Goal: Task Accomplishment & Management: Use online tool/utility

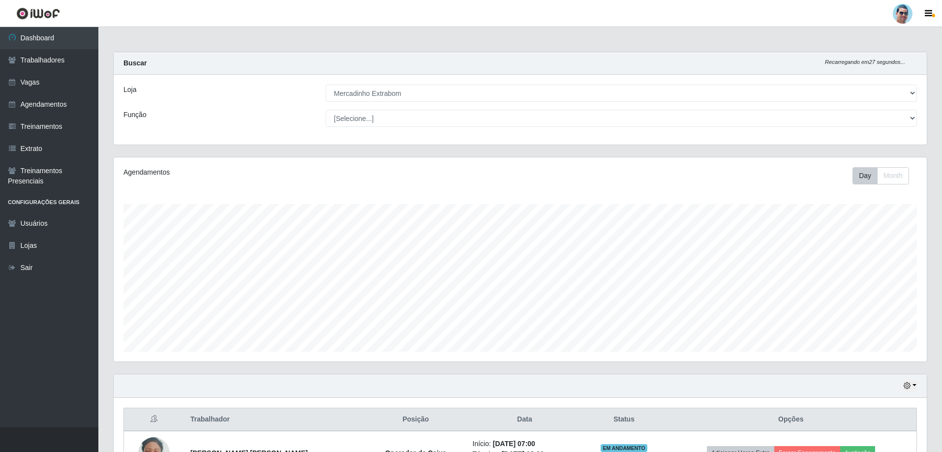
select select "175"
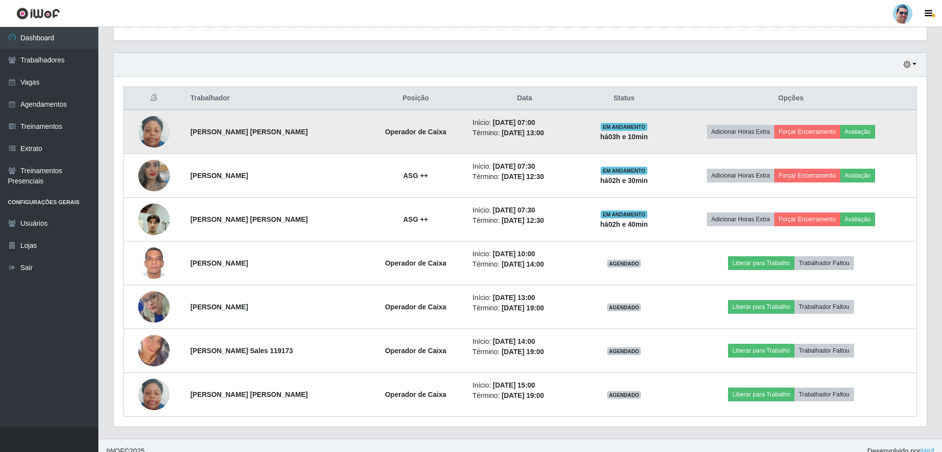
scroll to position [204, 813]
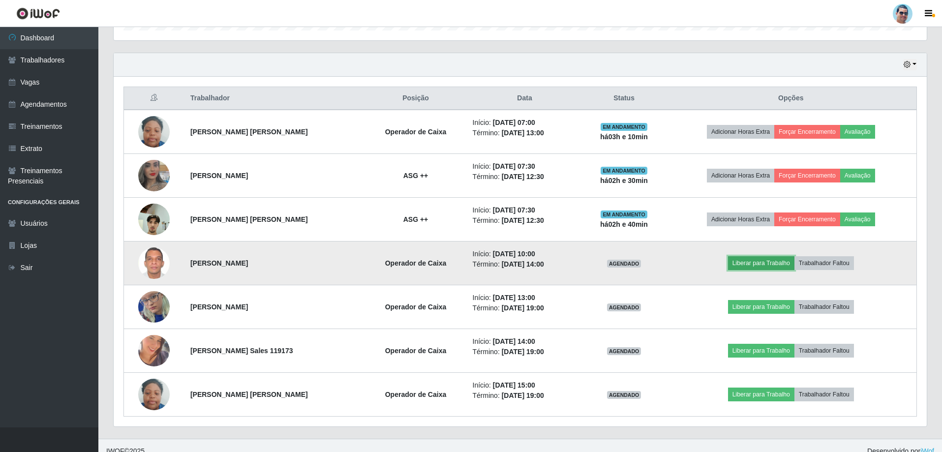
click at [774, 259] on button "Liberar para Trabalho" at bounding box center [761, 263] width 66 height 14
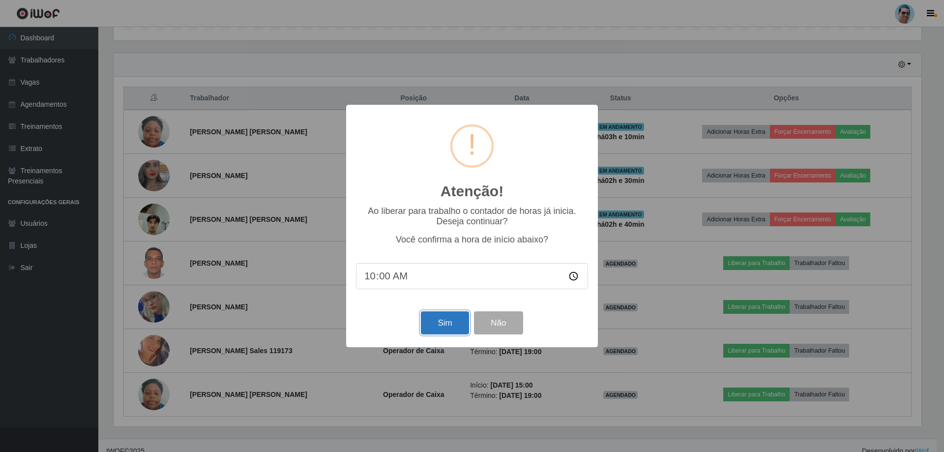
click at [440, 329] on button "Sim" at bounding box center [445, 322] width 48 height 23
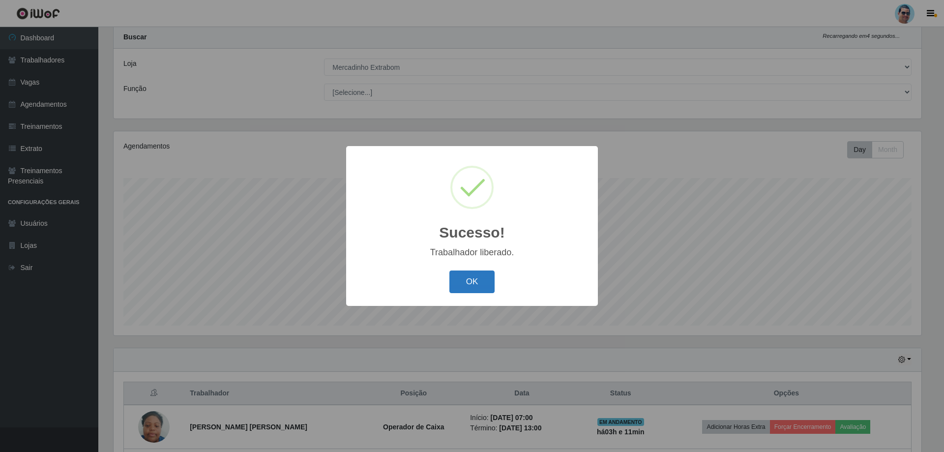
click at [459, 287] on button "OK" at bounding box center [472, 281] width 46 height 23
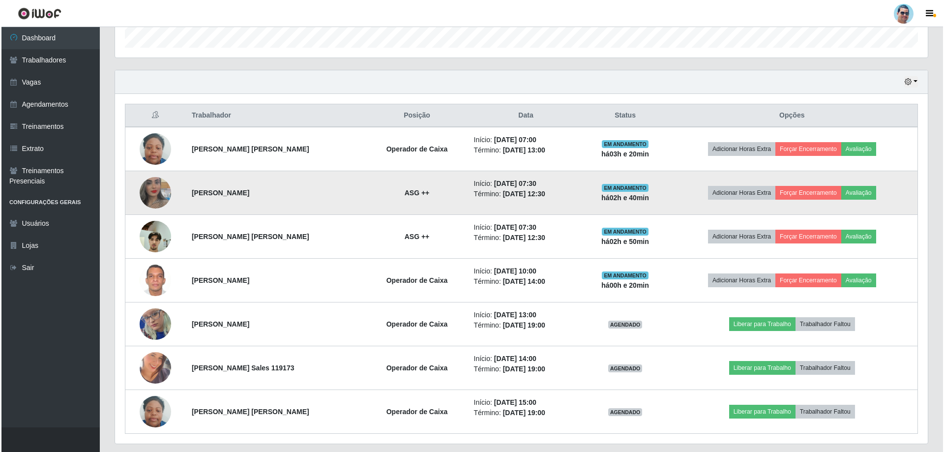
scroll to position [332, 0]
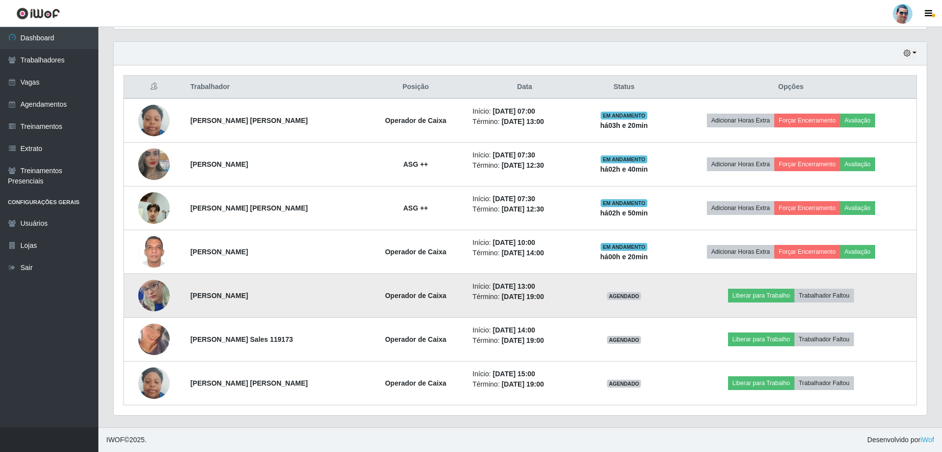
click at [164, 282] on td at bounding box center [154, 296] width 60 height 44
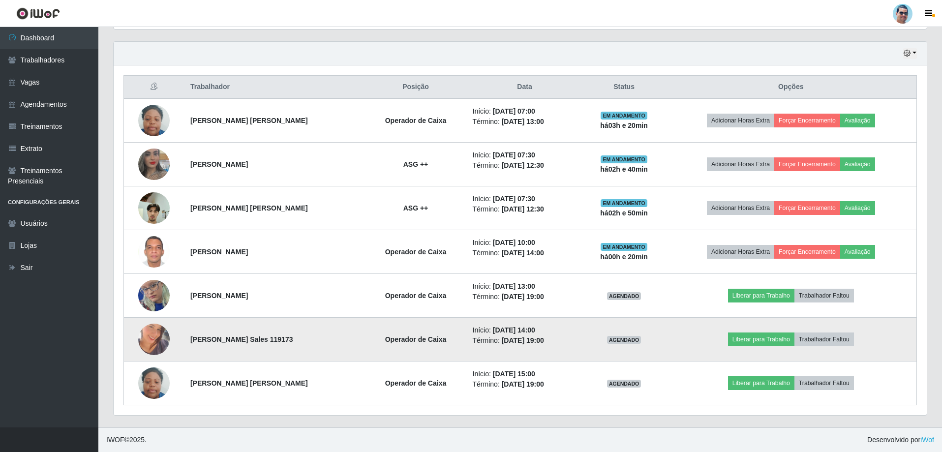
click at [152, 335] on img at bounding box center [153, 339] width 31 height 56
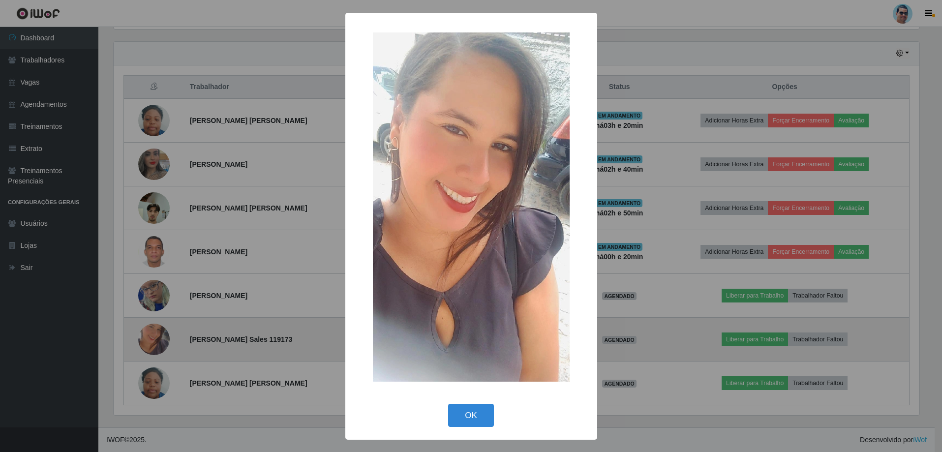
scroll to position [204, 808]
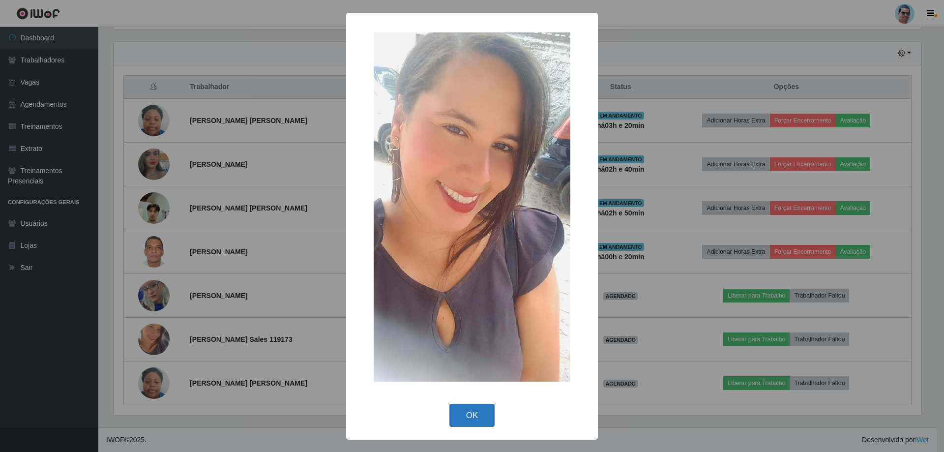
drag, startPoint x: 461, startPoint y: 412, endPoint x: 455, endPoint y: 413, distance: 5.5
click at [455, 413] on button "OK" at bounding box center [472, 415] width 46 height 23
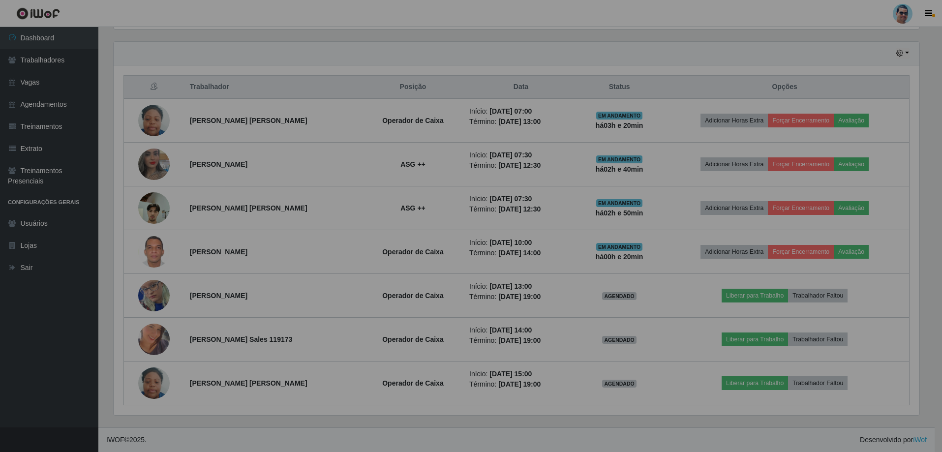
scroll to position [204, 813]
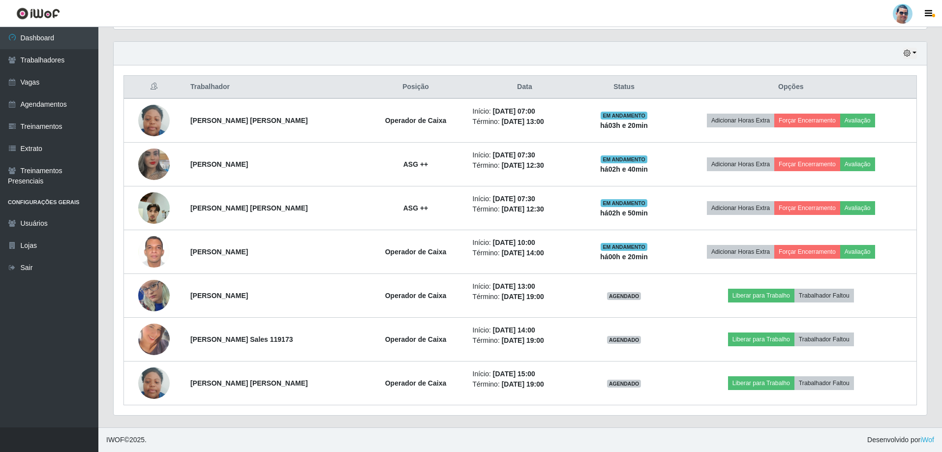
click at [918, 53] on div "Hoje 1 dia 3 dias 1 Semana Não encerrados" at bounding box center [520, 54] width 813 height 24
click at [910, 50] on icon "button" at bounding box center [906, 53] width 7 height 7
click at [874, 113] on button "3 dias" at bounding box center [877, 112] width 78 height 21
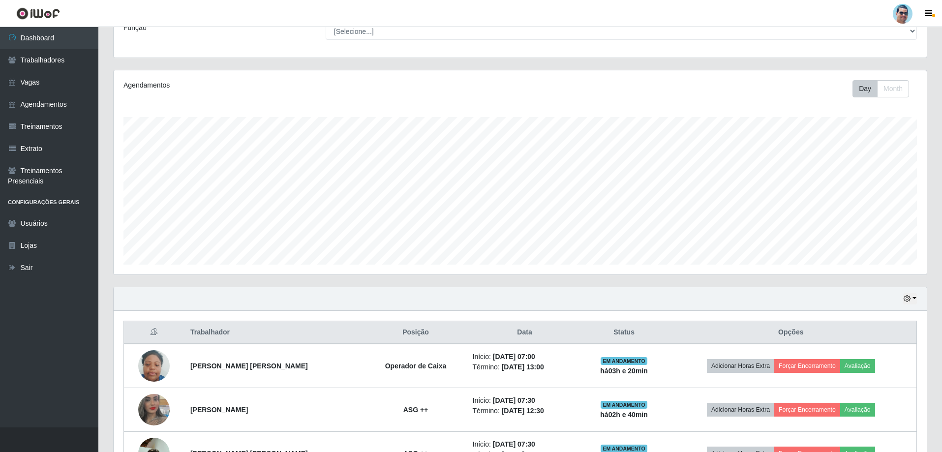
scroll to position [87, 0]
